Goal: Task Accomplishment & Management: Complete application form

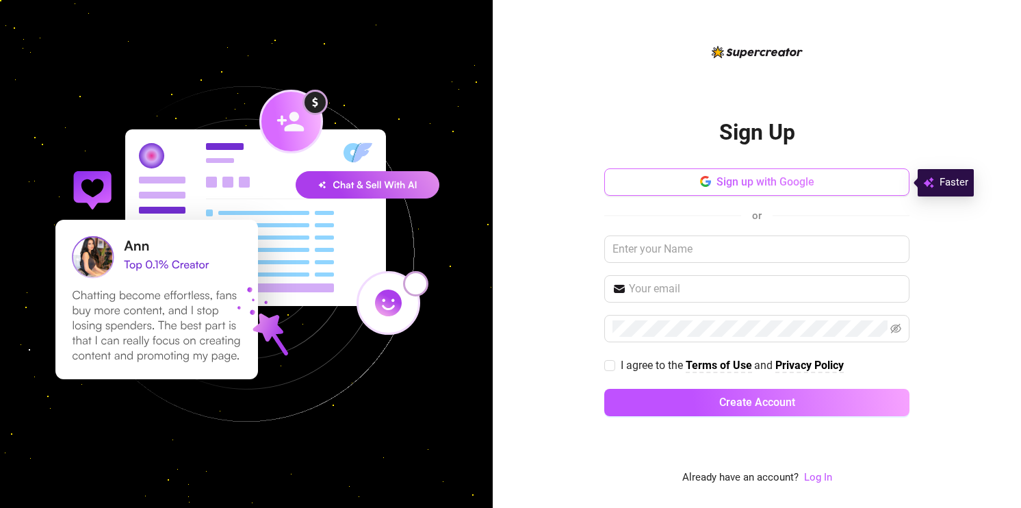
click at [765, 175] on button "Sign up with Google" at bounding box center [756, 181] width 305 height 27
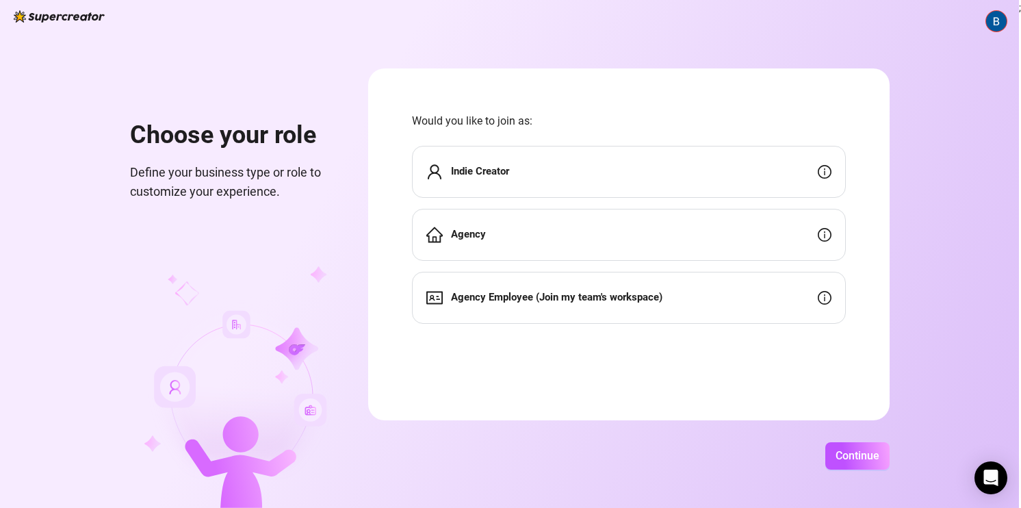
click at [525, 175] on div "Indie Creator" at bounding box center [629, 172] width 434 height 52
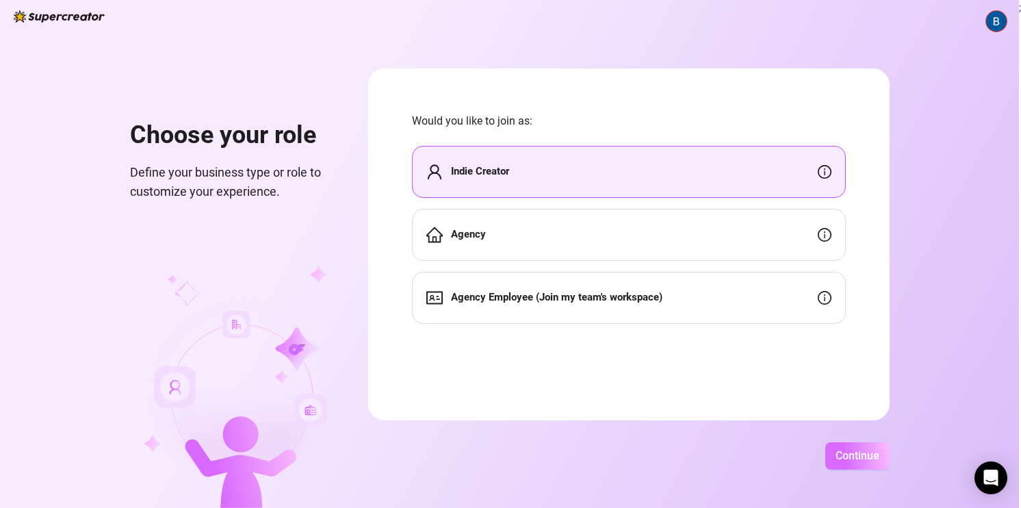
click at [846, 451] on span "Continue" at bounding box center [858, 455] width 44 height 13
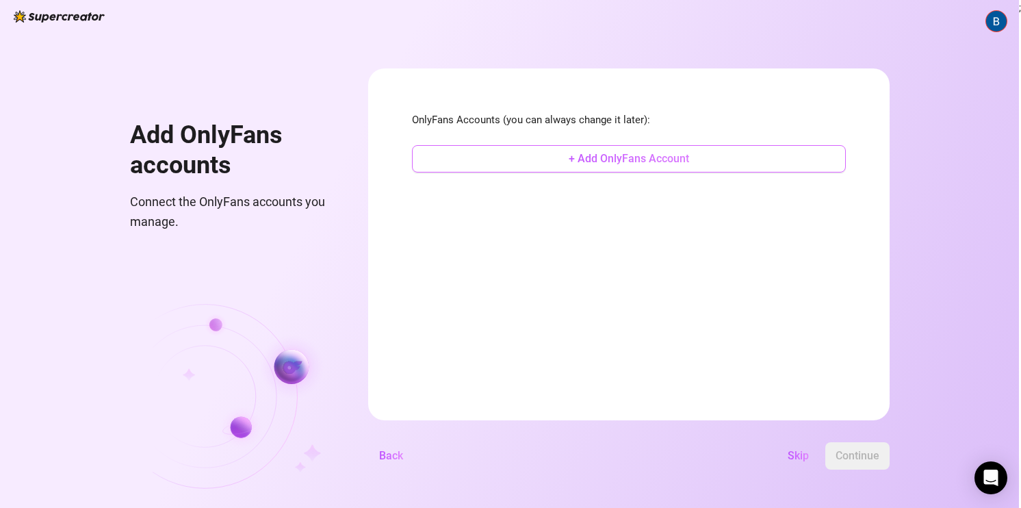
click at [617, 155] on span "+ Add OnlyFans Account" at bounding box center [629, 158] width 120 height 13
